Goal: Task Accomplishment & Management: Complete application form

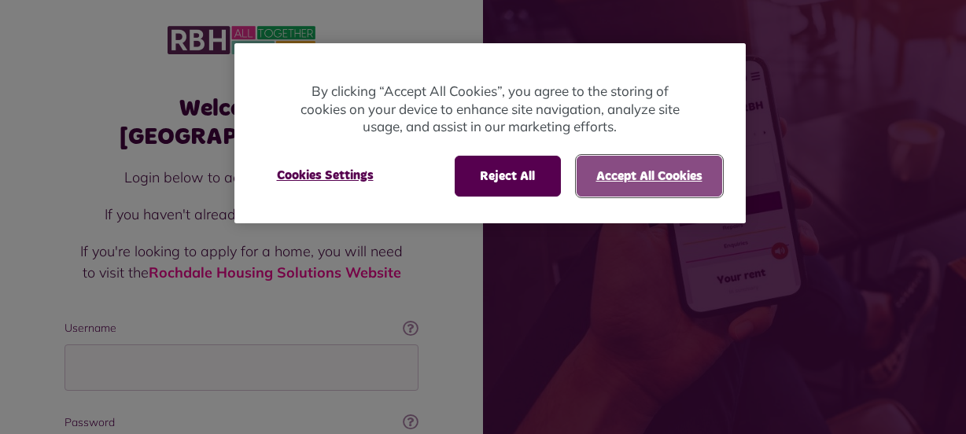
click at [658, 165] on button "Accept All Cookies" at bounding box center [650, 176] width 146 height 41
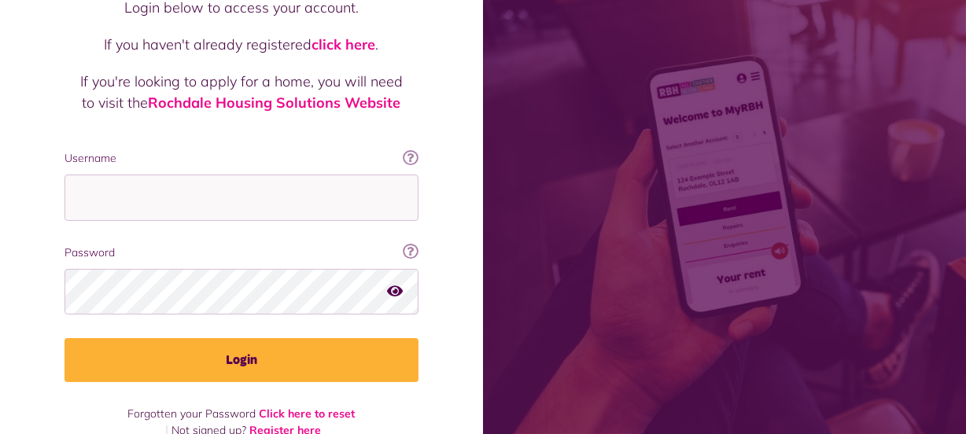
scroll to position [170, 0]
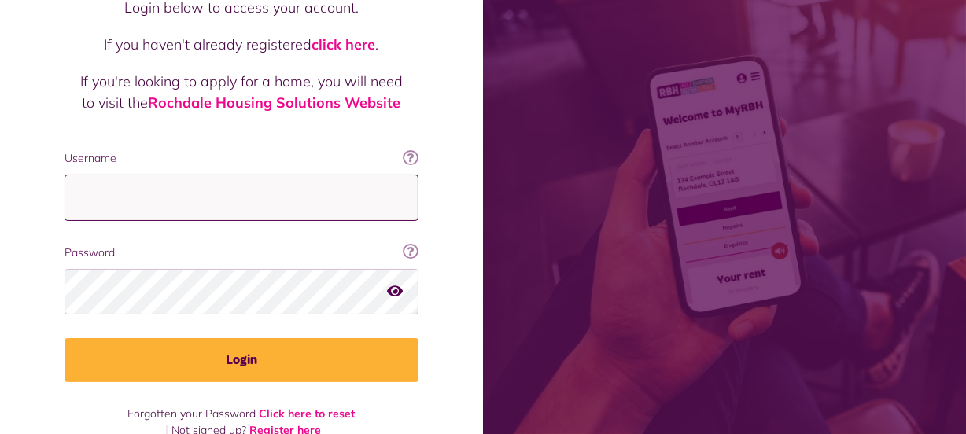
click at [106, 175] on input "Username" at bounding box center [242, 198] width 354 height 46
type input "**********"
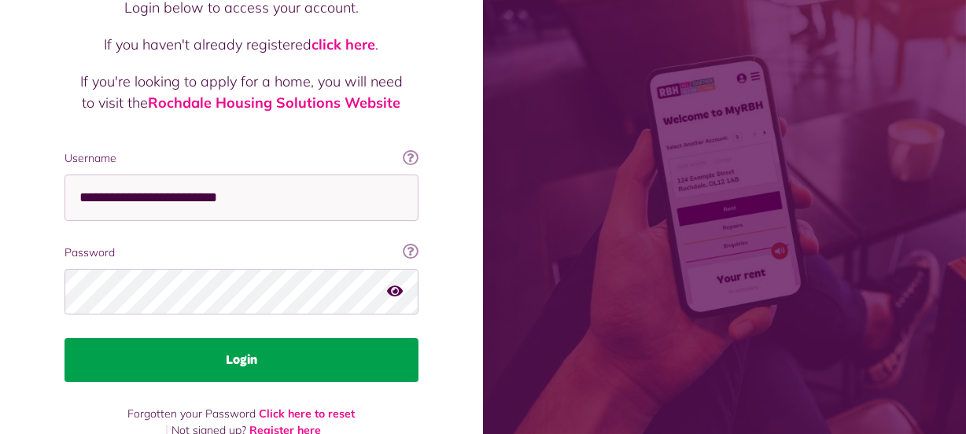
click at [224, 338] on button "Login" at bounding box center [242, 360] width 354 height 44
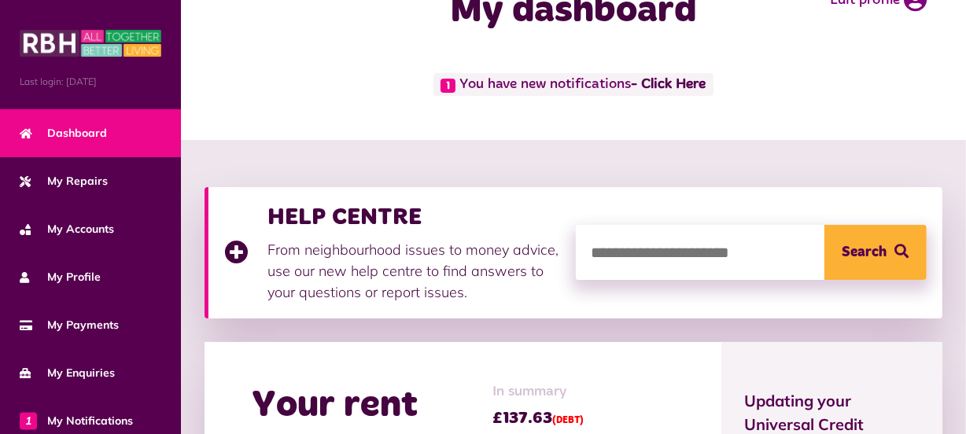
scroll to position [55, 0]
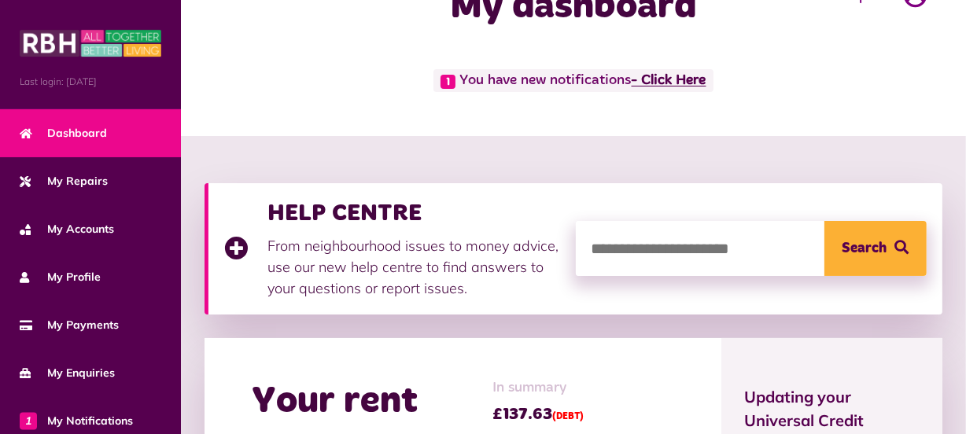
click at [688, 82] on link "- Click Here" at bounding box center [669, 81] width 75 height 14
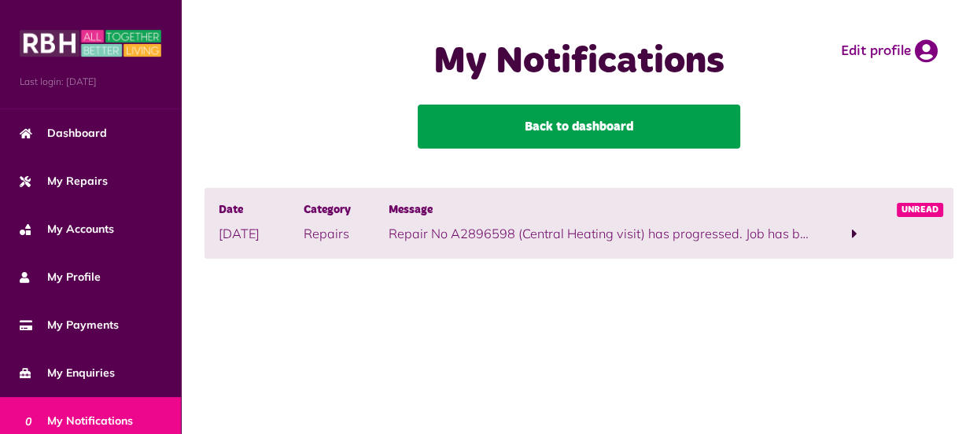
click at [618, 122] on link "Back to dashboard" at bounding box center [579, 127] width 323 height 44
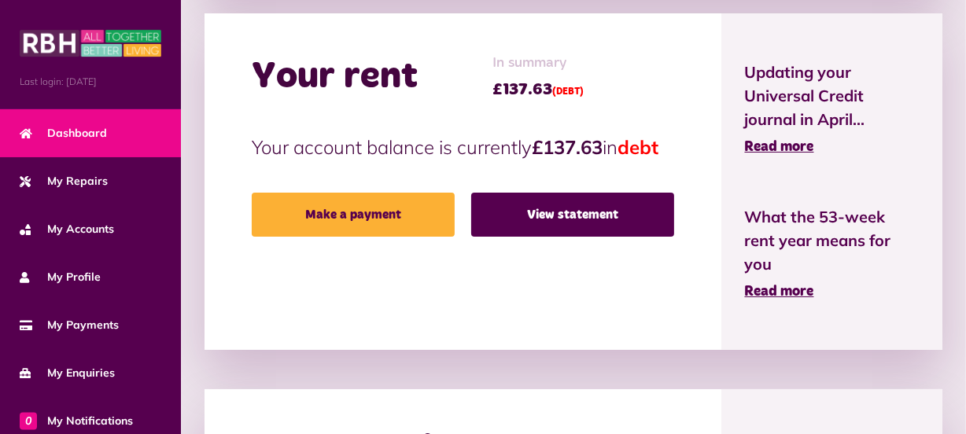
scroll to position [382, 0]
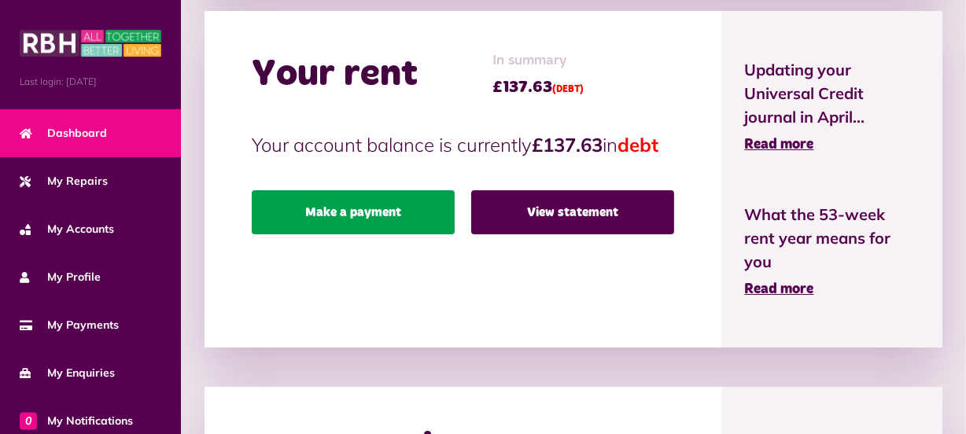
click at [357, 234] on link "Make a payment" at bounding box center [353, 212] width 203 height 44
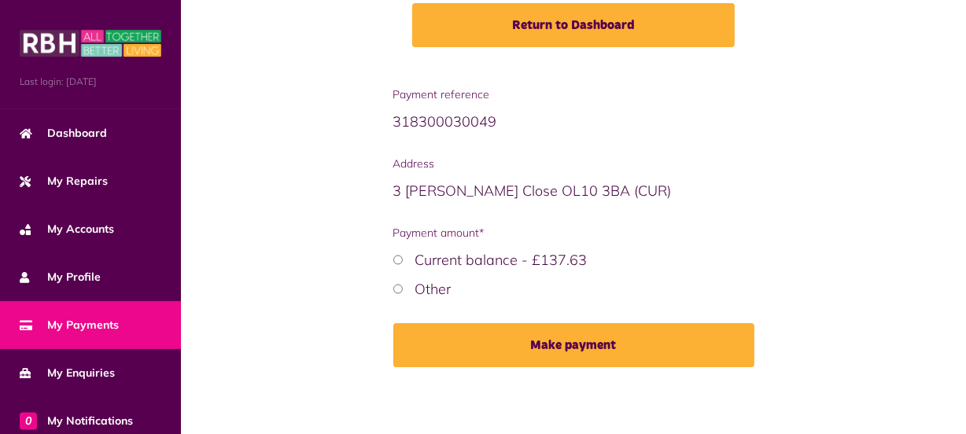
scroll to position [260, 0]
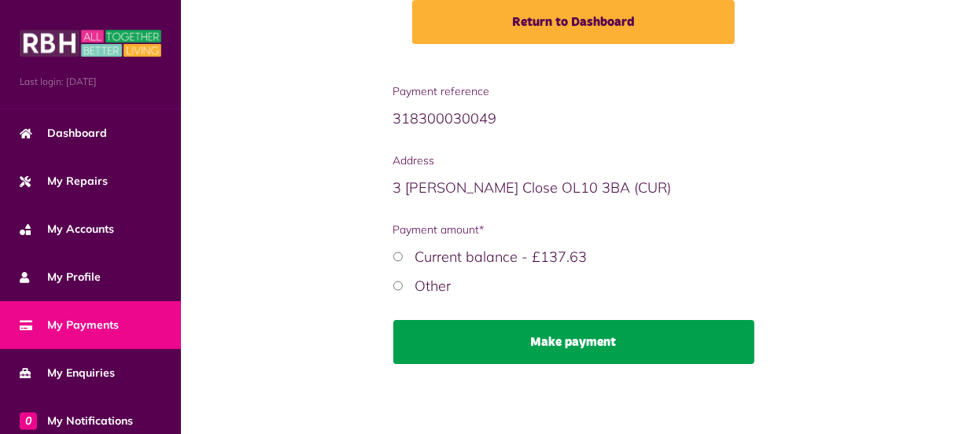
click at [503, 337] on button "Make payment" at bounding box center [573, 342] width 361 height 44
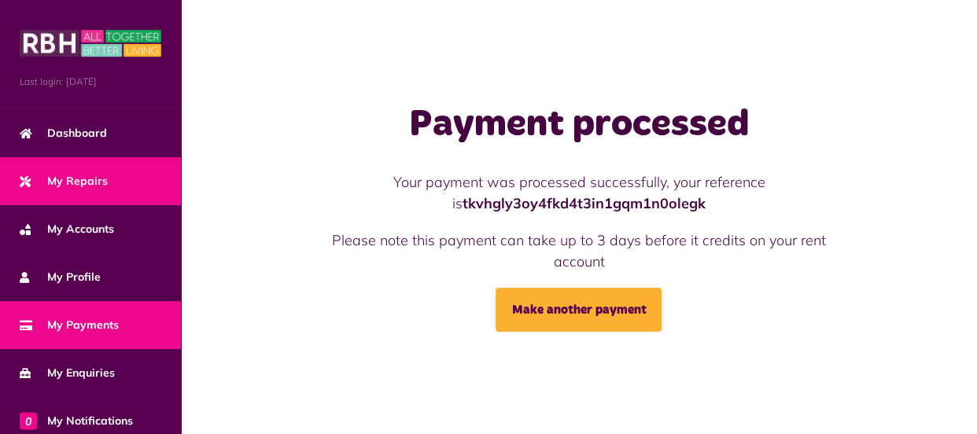
click at [94, 180] on span "My Repairs" at bounding box center [64, 181] width 88 height 17
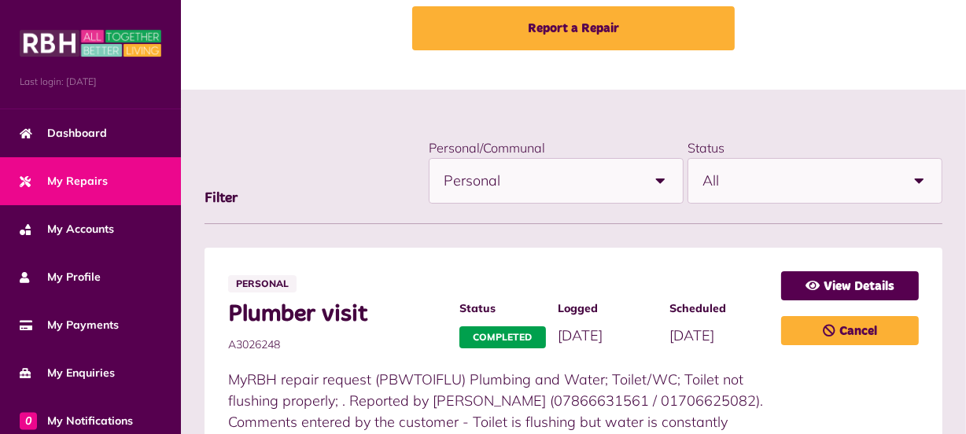
scroll to position [92, 0]
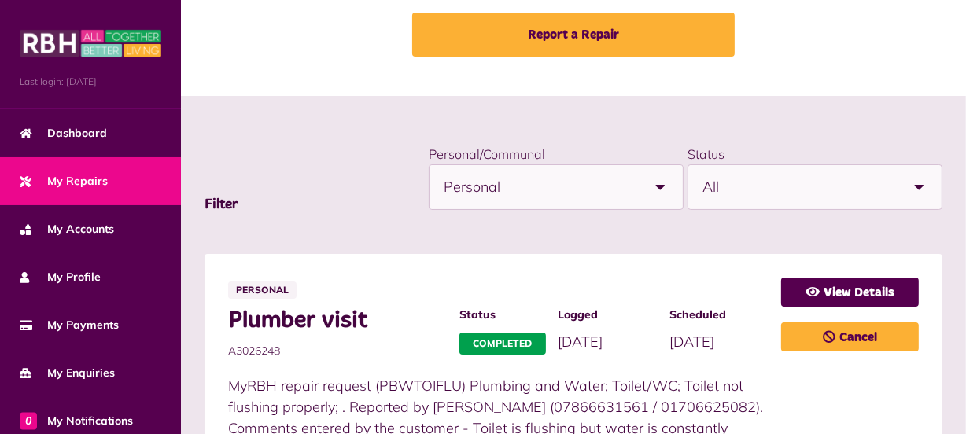
click at [661, 185] on b at bounding box center [661, 187] width 44 height 44
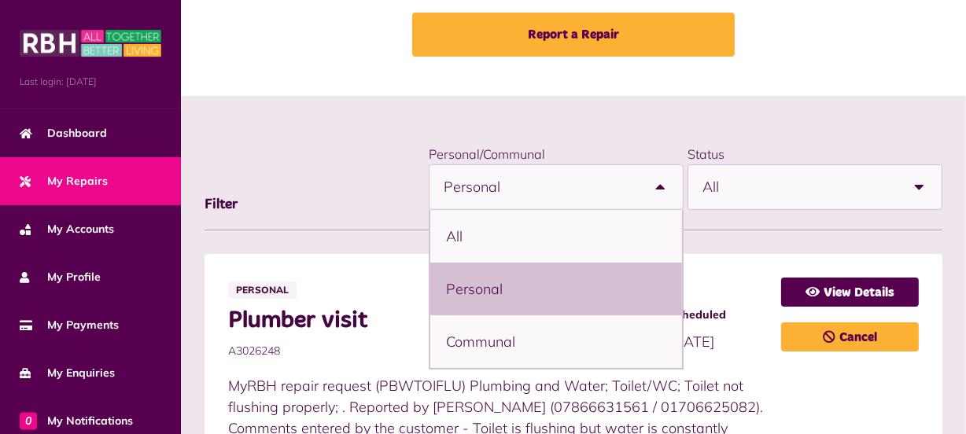
click at [661, 185] on b at bounding box center [661, 187] width 44 height 44
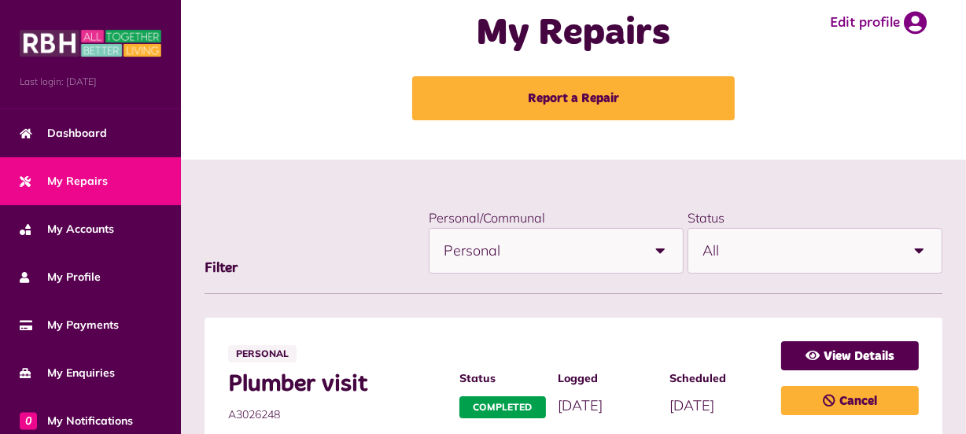
scroll to position [25, 0]
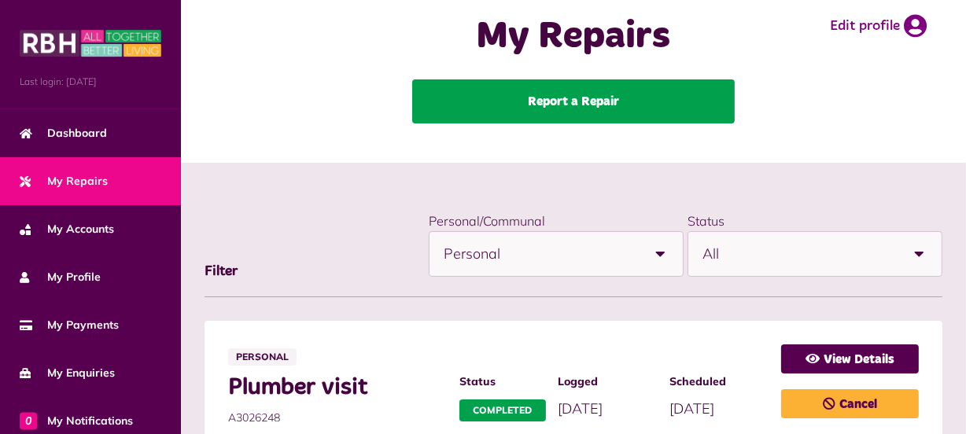
click at [549, 109] on link "Report a Repair" at bounding box center [573, 101] width 323 height 44
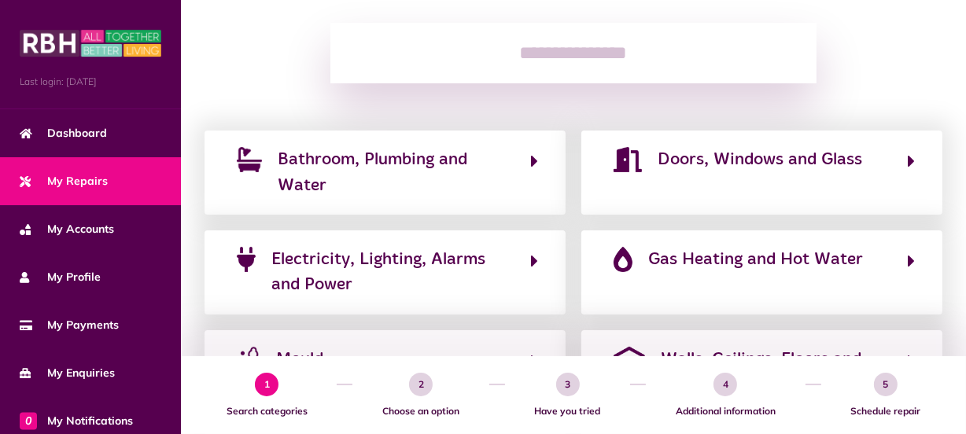
scroll to position [212, 0]
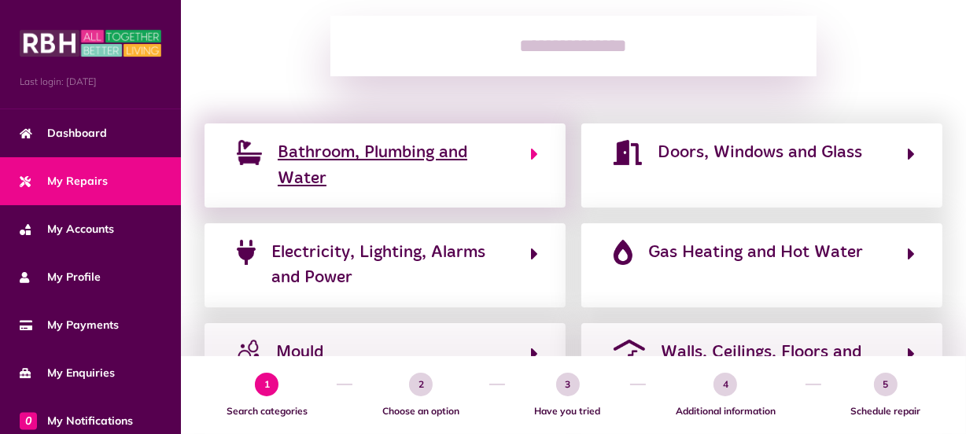
click at [437, 157] on span "Bathroom, Plumbing and Water" at bounding box center [396, 165] width 237 height 51
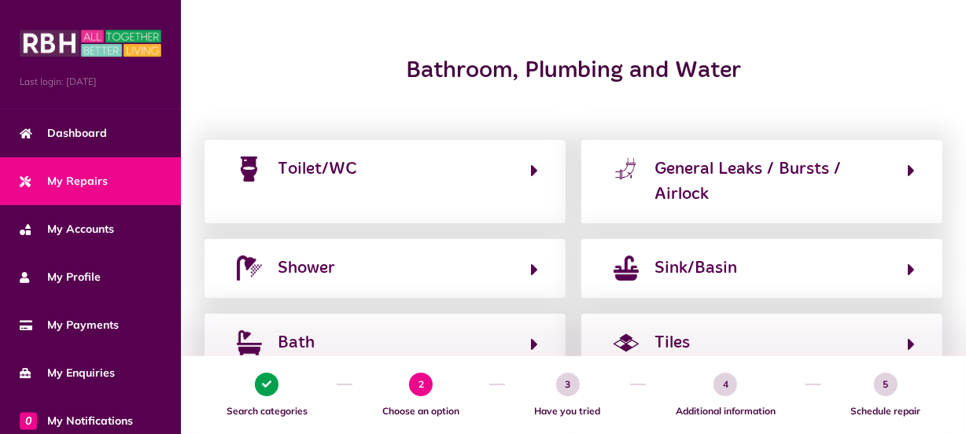
scroll to position [170, 0]
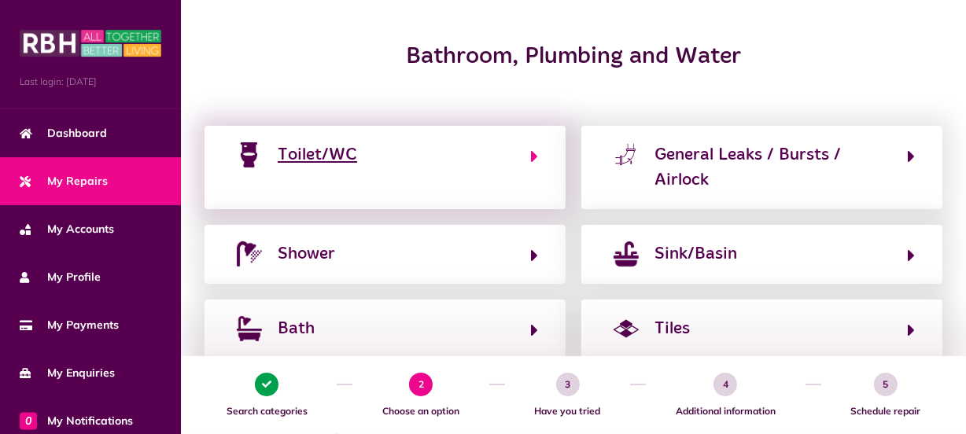
click at [345, 155] on div "Toilet/WC" at bounding box center [317, 154] width 79 height 25
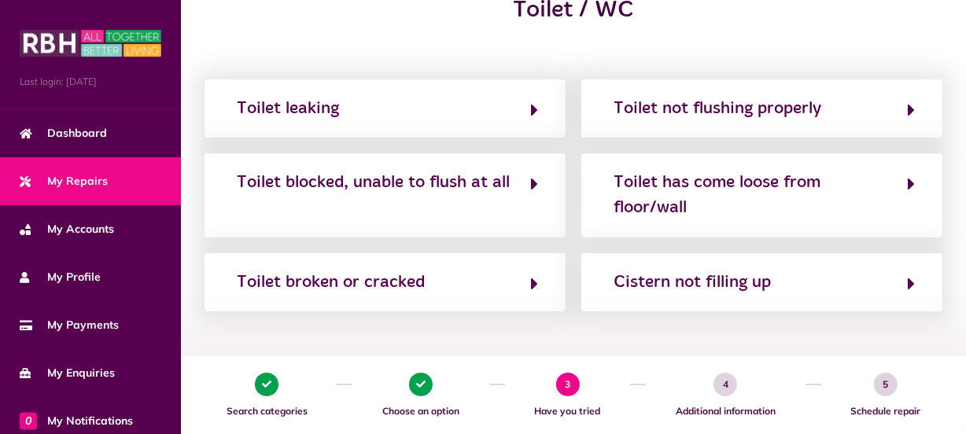
scroll to position [220, 0]
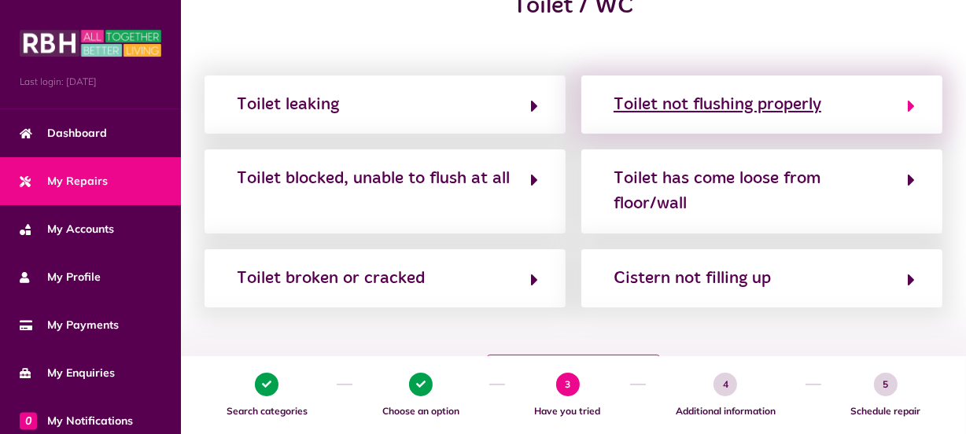
click at [714, 102] on div "Toilet not flushing properly" at bounding box center [718, 104] width 208 height 25
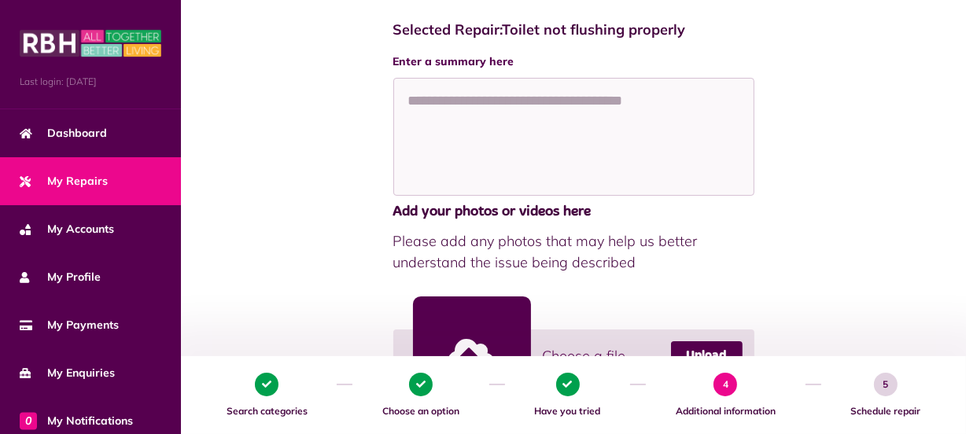
scroll to position [216, 0]
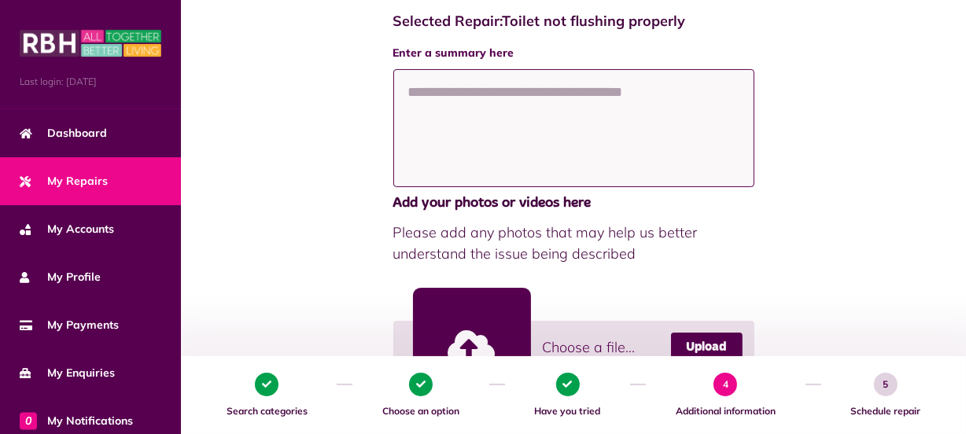
click at [440, 92] on textarea at bounding box center [573, 128] width 361 height 118
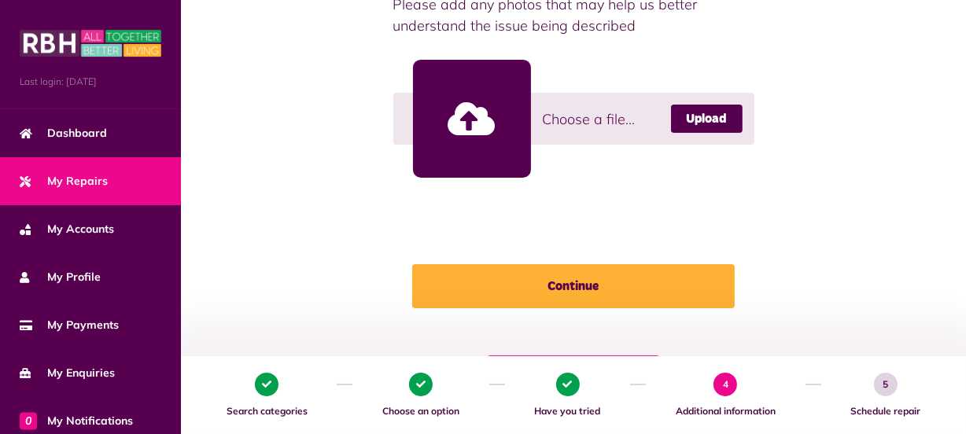
scroll to position [448, 0]
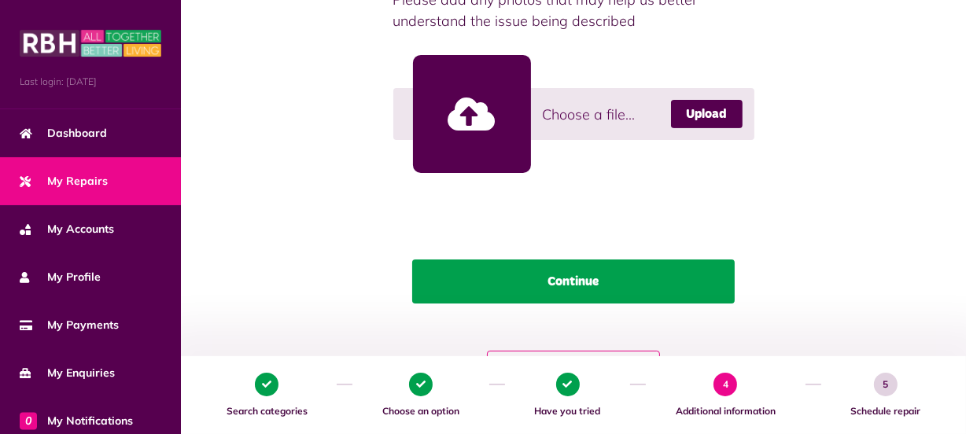
type textarea "**********"
click at [592, 283] on button "Continue" at bounding box center [573, 282] width 323 height 44
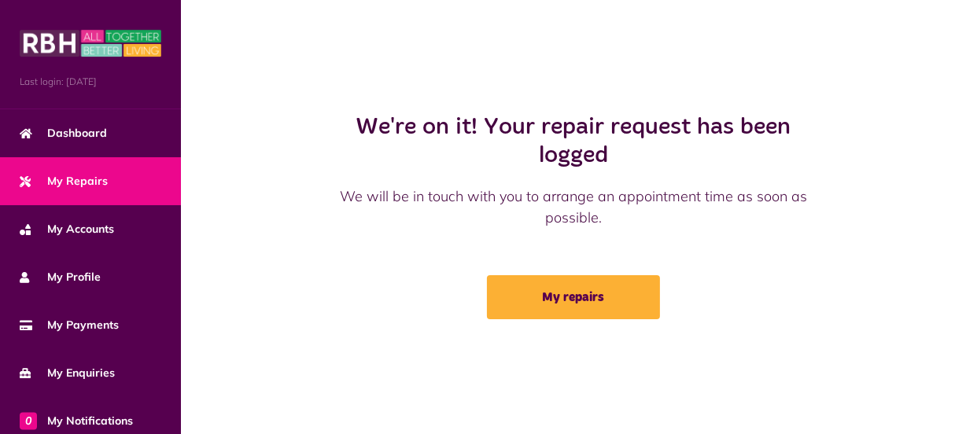
scroll to position [0, 0]
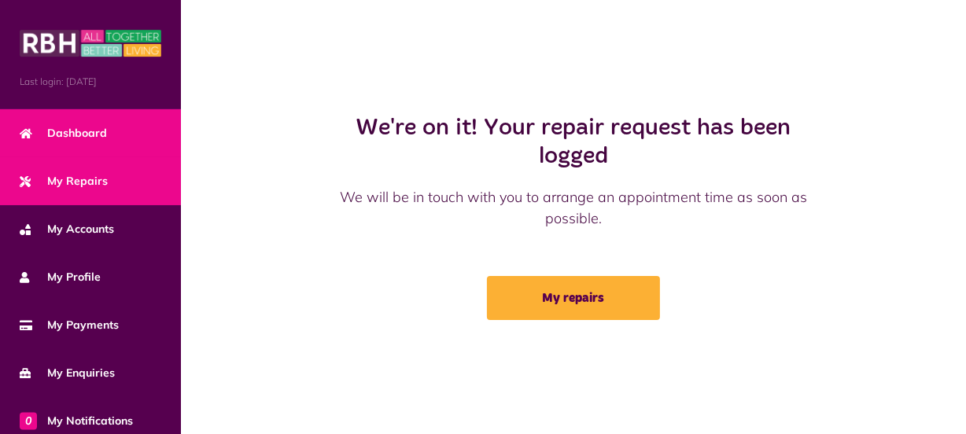
click at [72, 138] on span "Dashboard" at bounding box center [63, 133] width 87 height 17
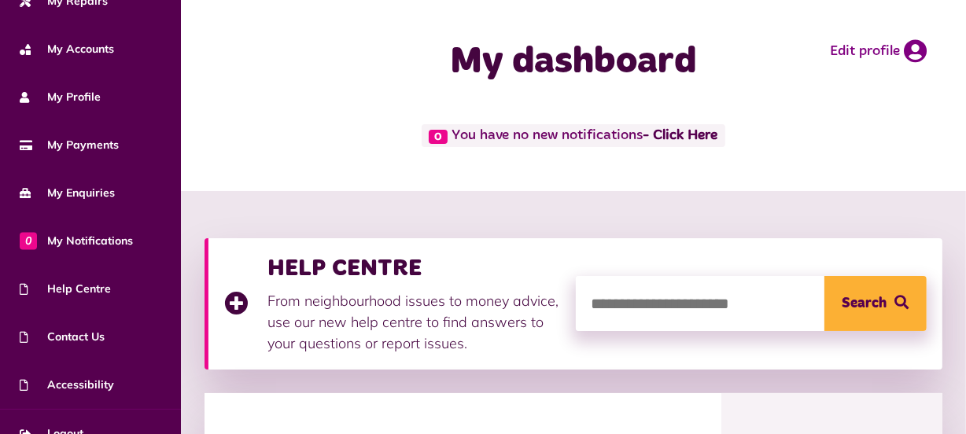
scroll to position [202, 0]
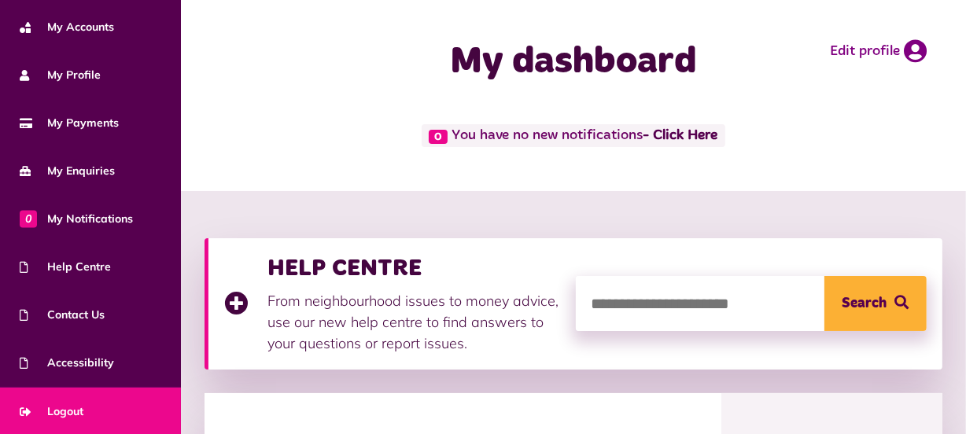
click at [79, 404] on span "Logout" at bounding box center [52, 412] width 64 height 17
